Goal: Task Accomplishment & Management: Manage account settings

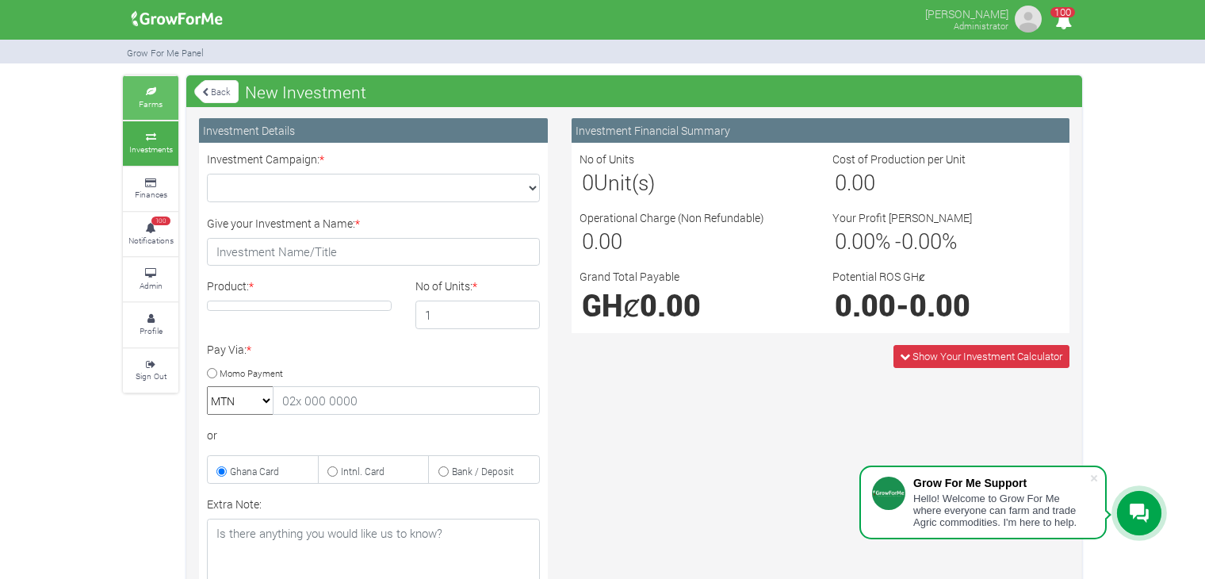
click at [163, 112] on link "Farms" at bounding box center [150, 98] width 55 height 44
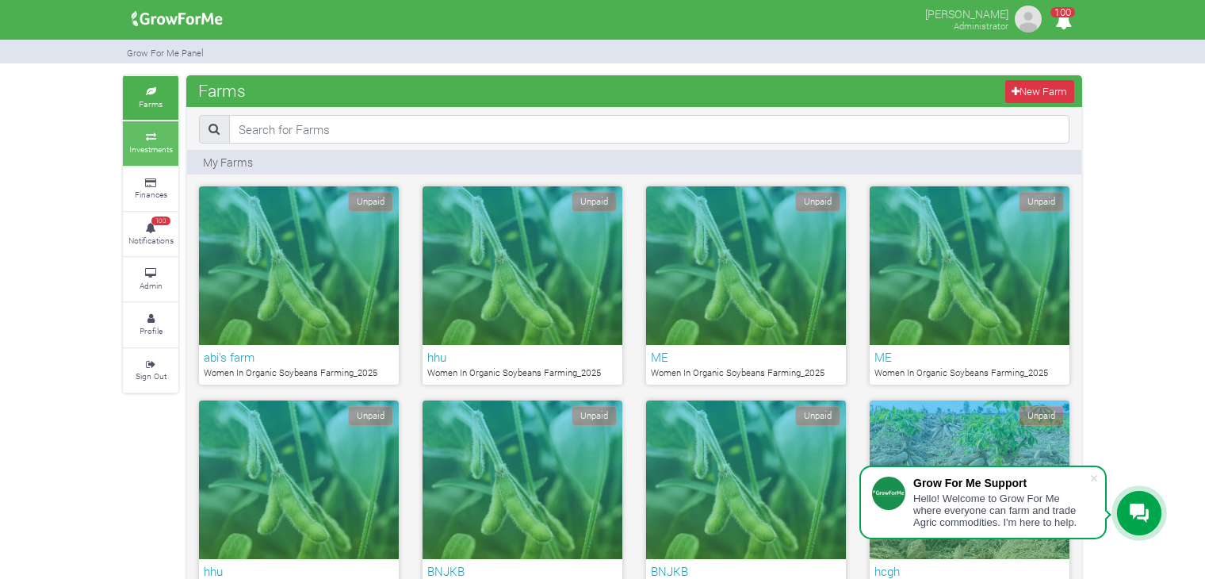
click at [159, 136] on icon at bounding box center [151, 137] width 48 height 8
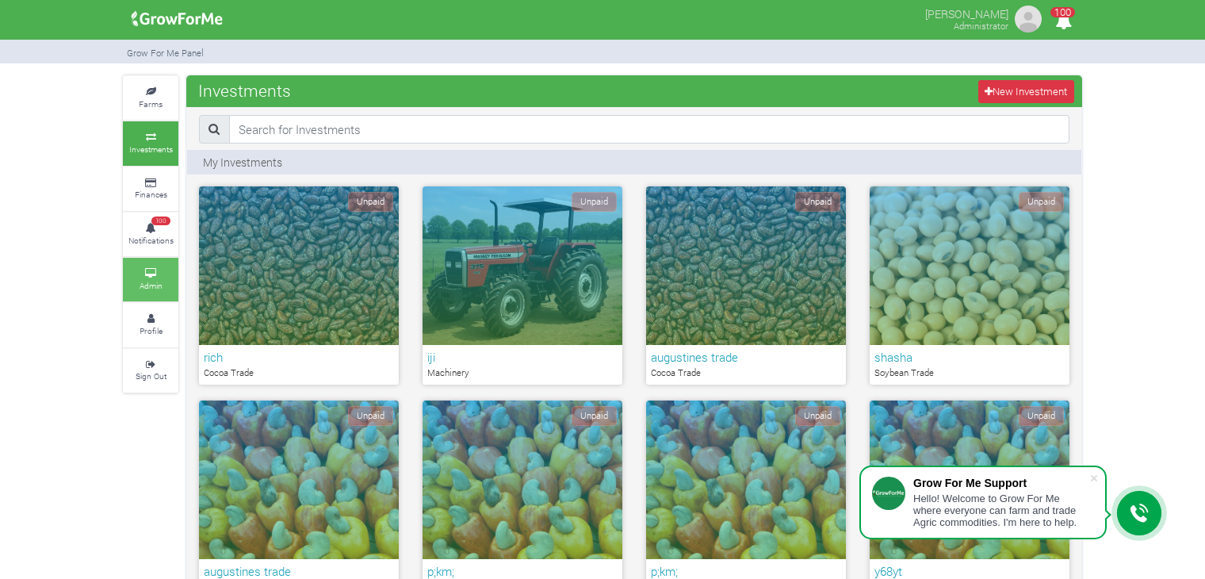
click at [150, 280] on small "Admin" at bounding box center [151, 285] width 23 height 11
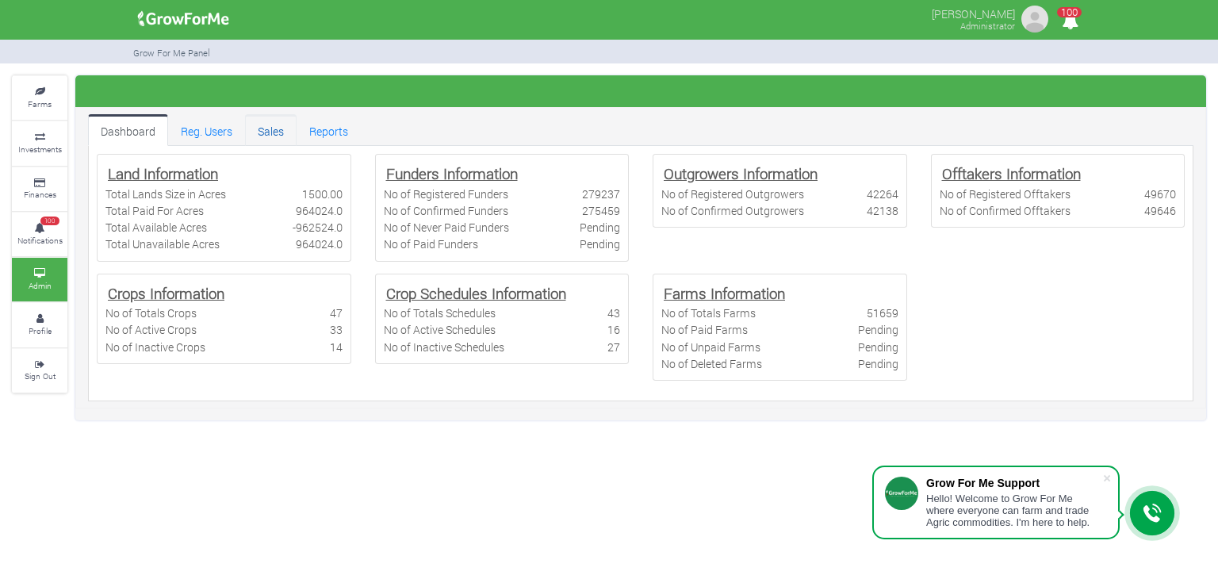
click at [266, 131] on link "Sales" at bounding box center [271, 130] width 52 height 32
